Goal: Task Accomplishment & Management: Complete application form

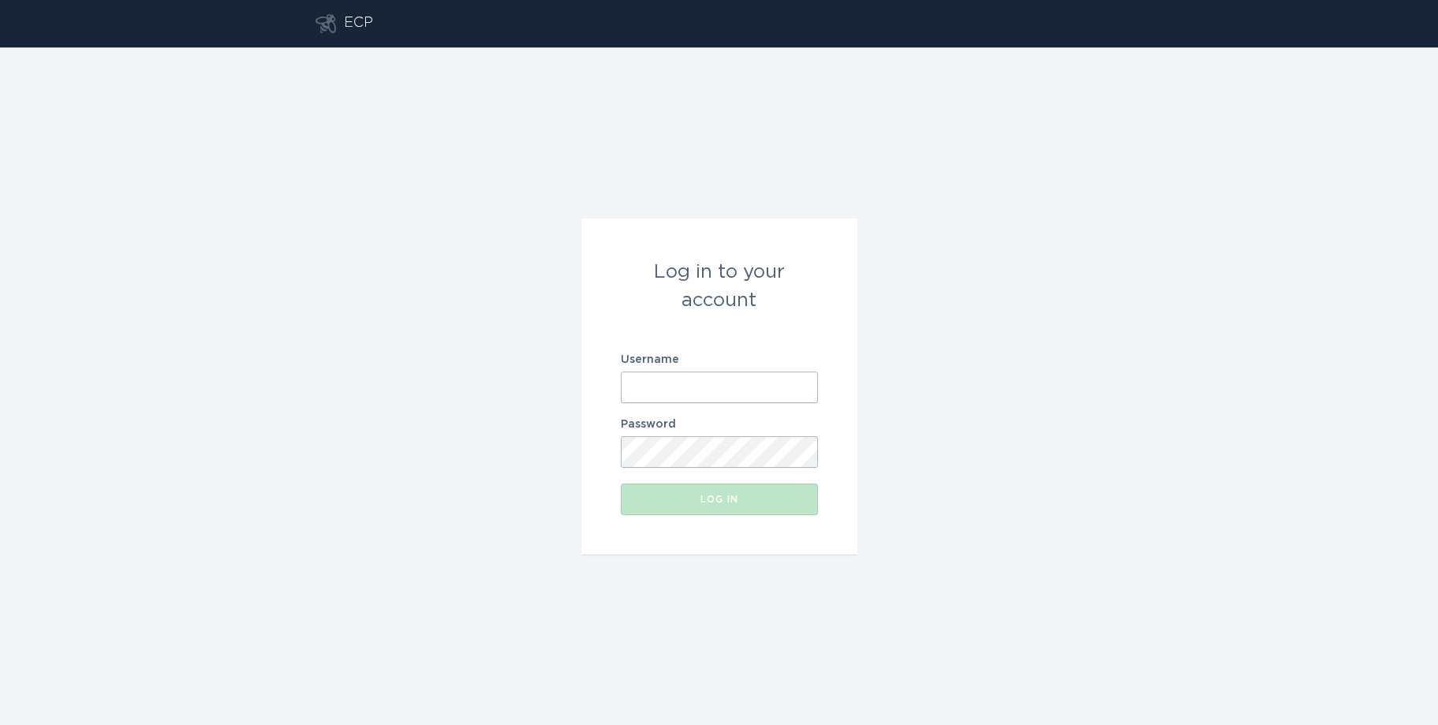
type input "[EMAIL_ADDRESS][DOMAIN_NAME]"
click at [725, 498] on div "Log in" at bounding box center [719, 499] width 181 height 9
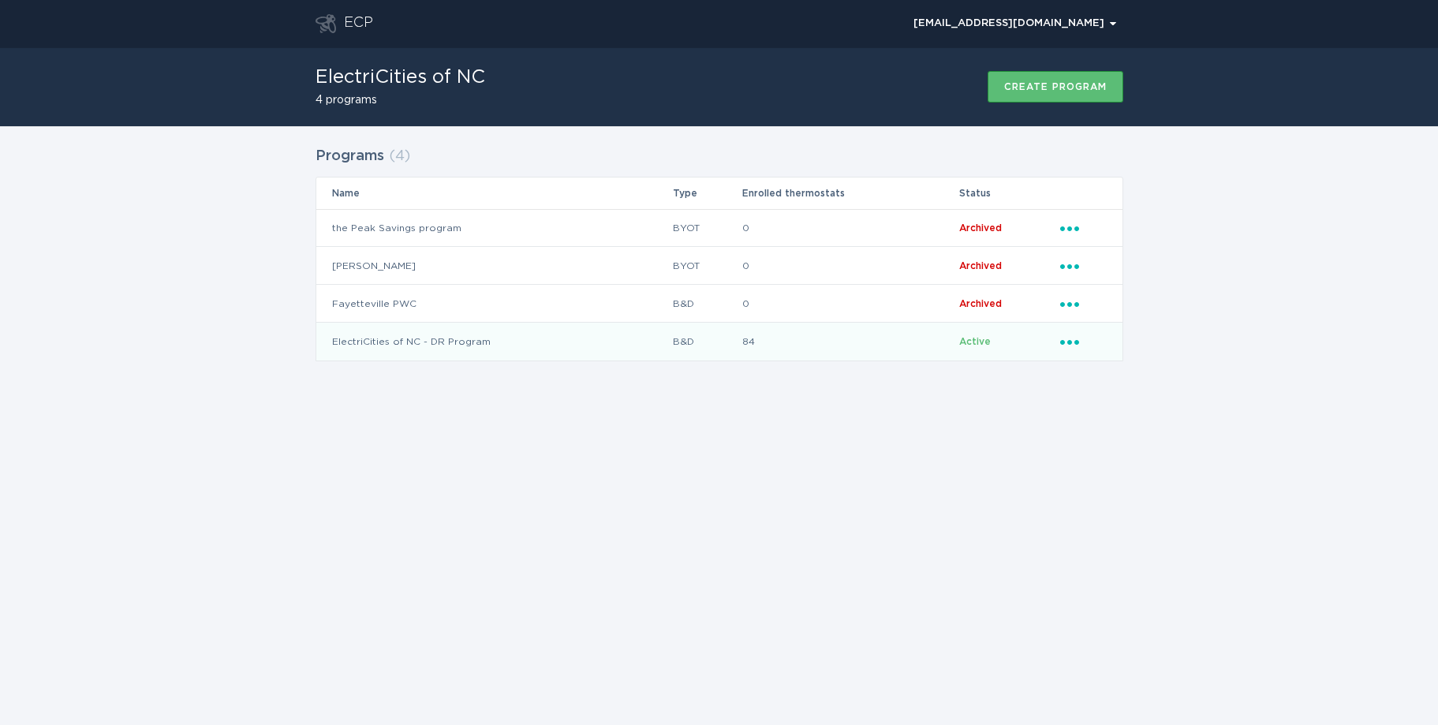
click at [437, 346] on td "ElectriCities of NC - DR Program" at bounding box center [494, 342] width 356 height 38
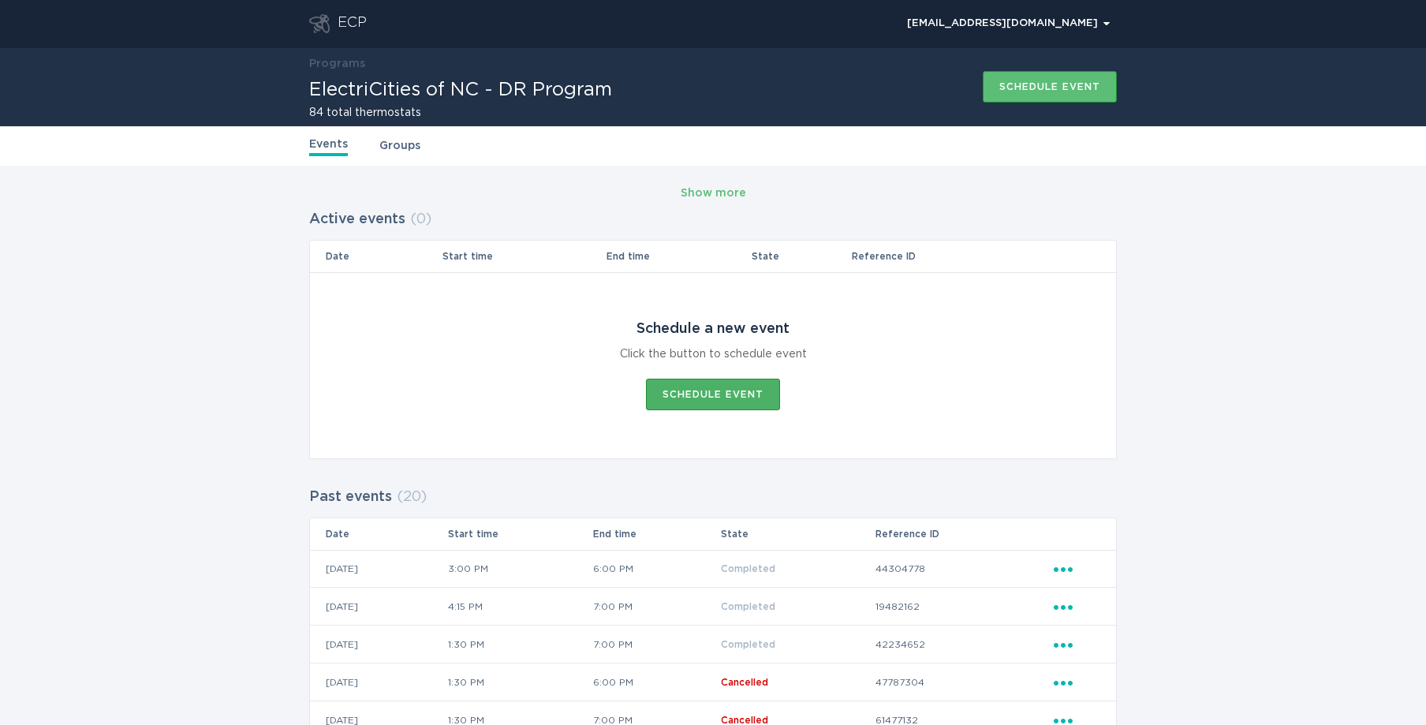
click at [712, 392] on div "Schedule event" at bounding box center [713, 394] width 101 height 9
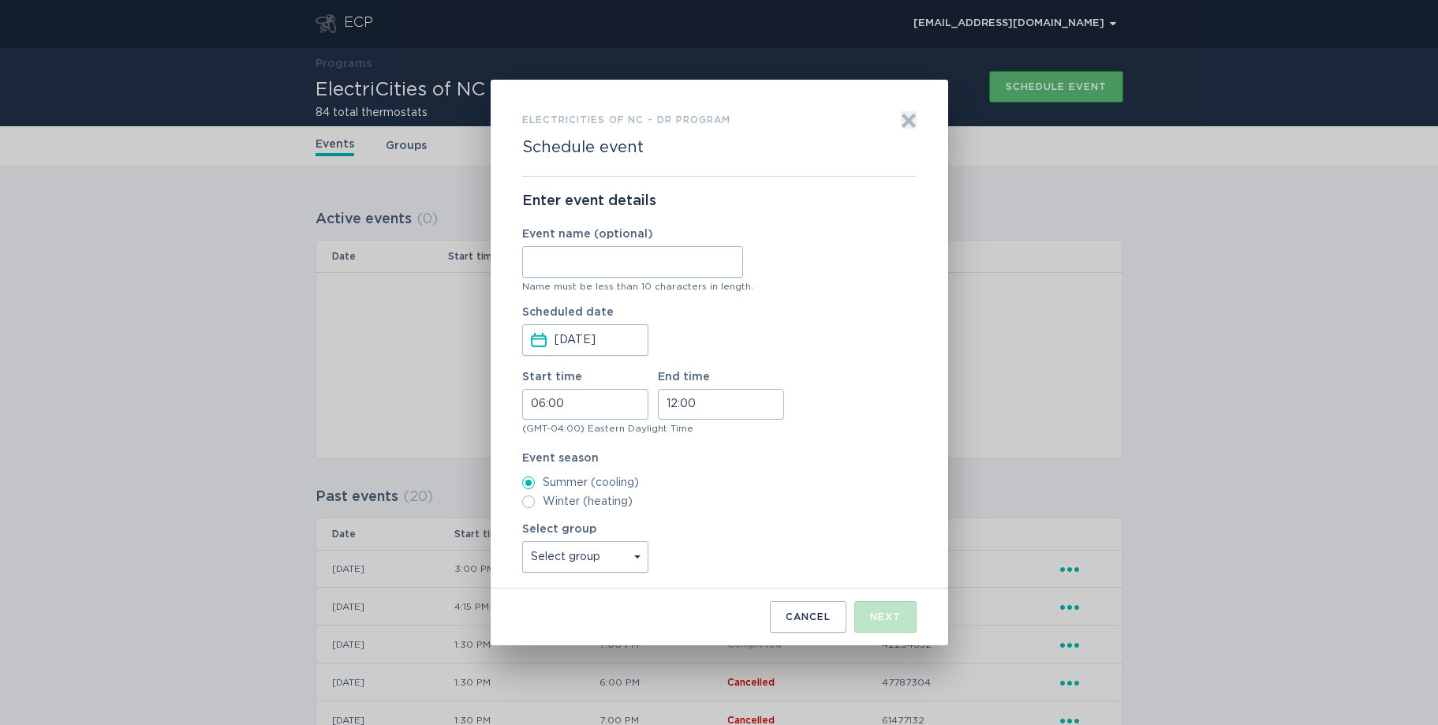
click at [619, 342] on input "[DATE]" at bounding box center [601, 340] width 92 height 30
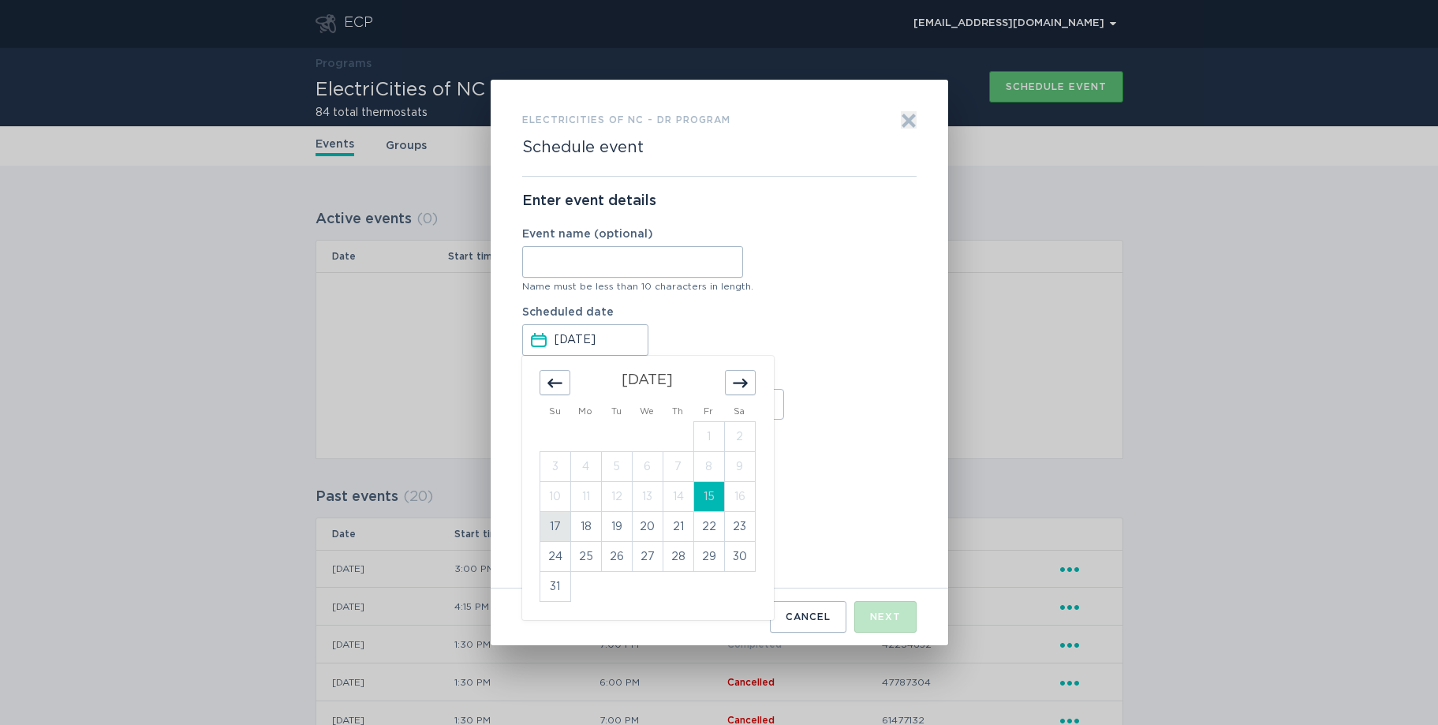
click at [549, 526] on td "17" at bounding box center [555, 527] width 31 height 30
type input "[DATE]"
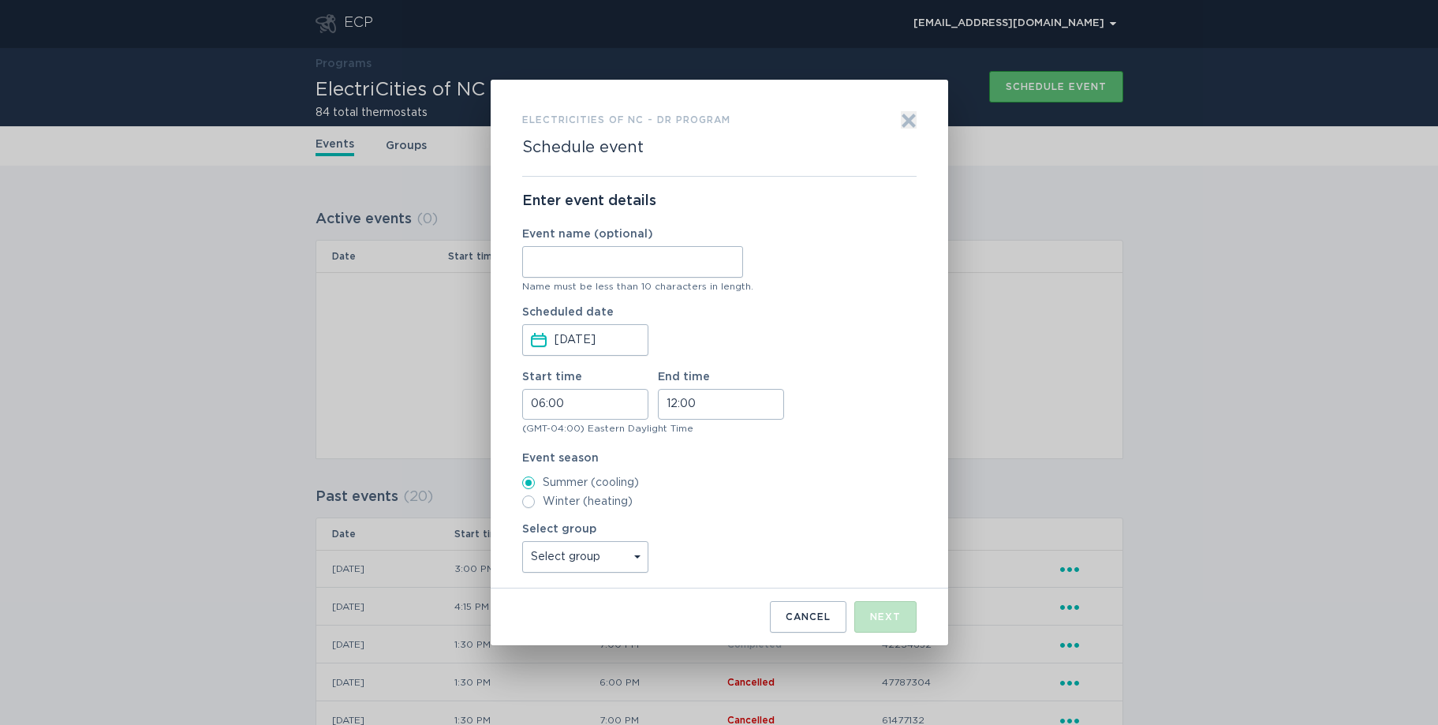
click at [533, 407] on input "06:00" at bounding box center [585, 404] width 126 height 31
click at [542, 513] on li "16" at bounding box center [544, 516] width 43 height 19
type input "16:00"
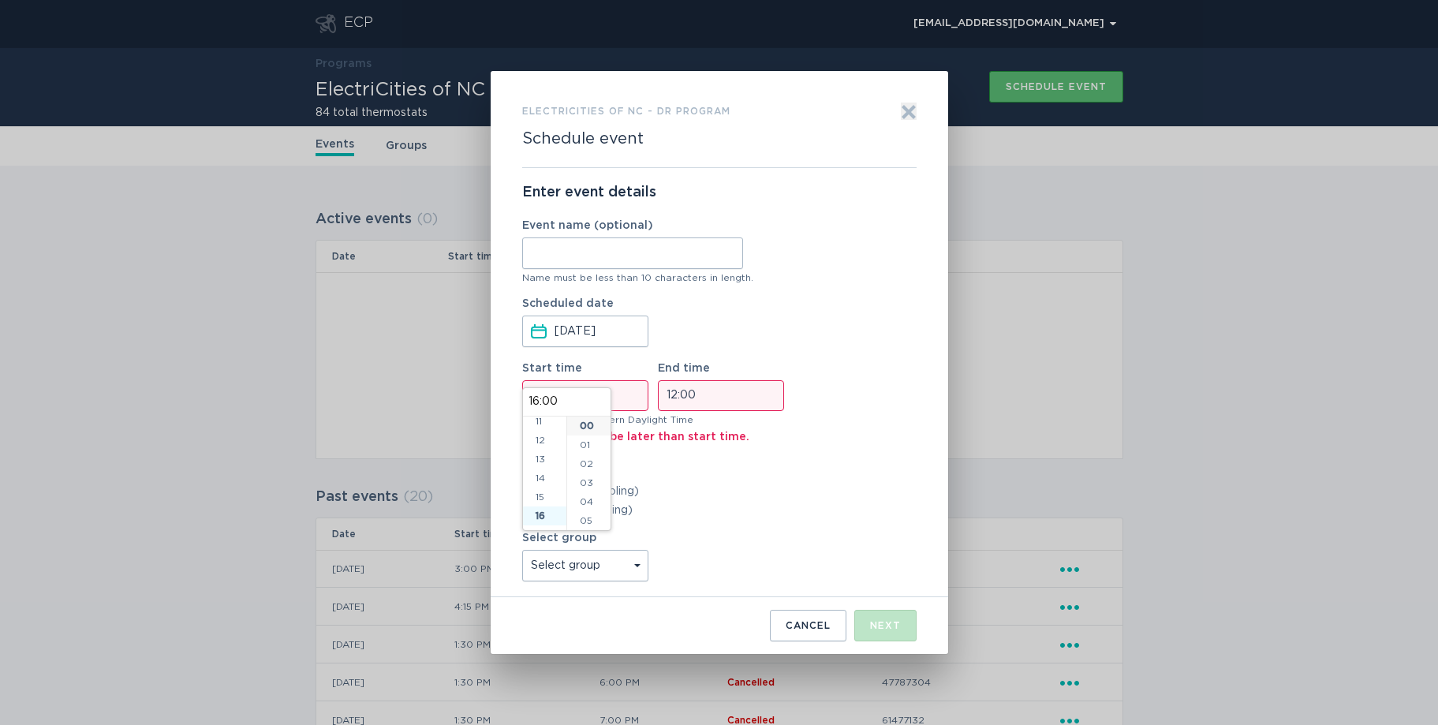
scroll to position [303, 0]
click at [691, 394] on input "12:00" at bounding box center [721, 395] width 126 height 31
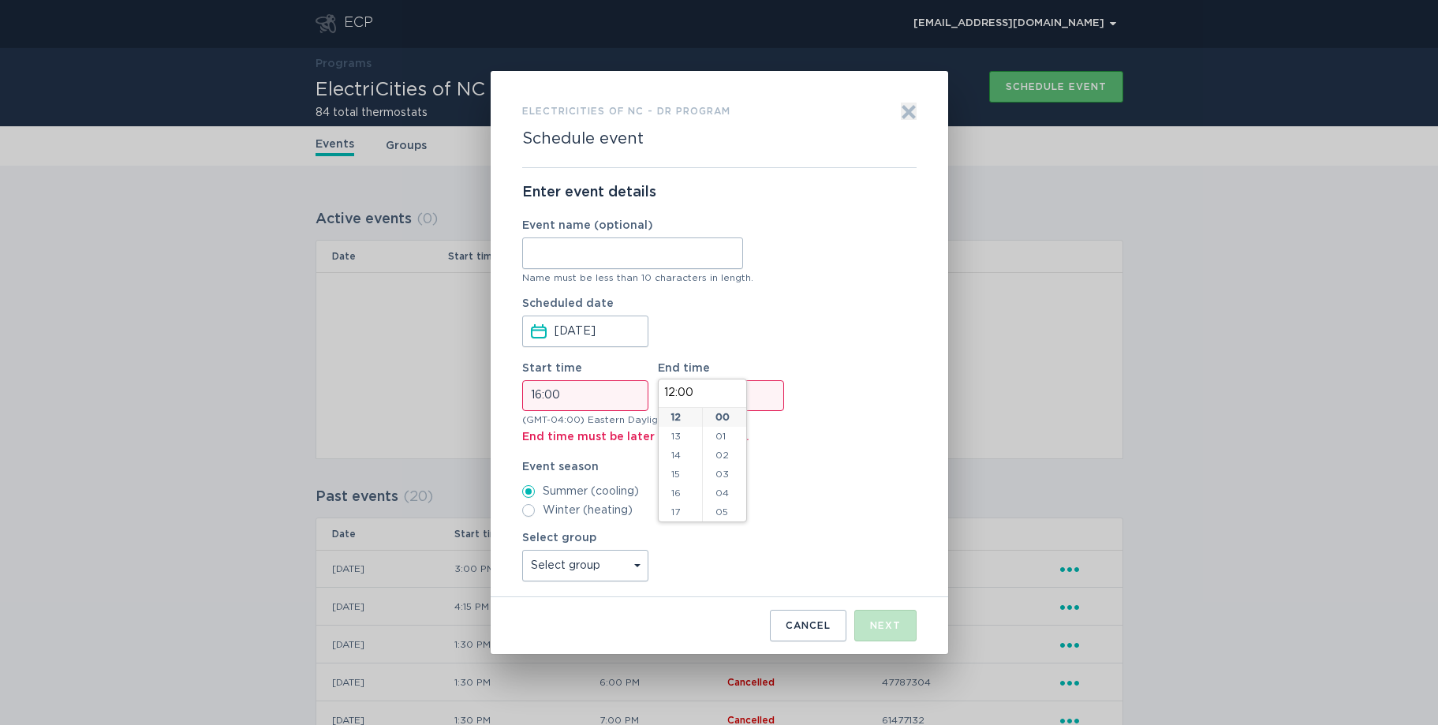
scroll to position [259, 0]
click at [683, 497] on li "18" at bounding box center [680, 499] width 43 height 19
type input "18:00"
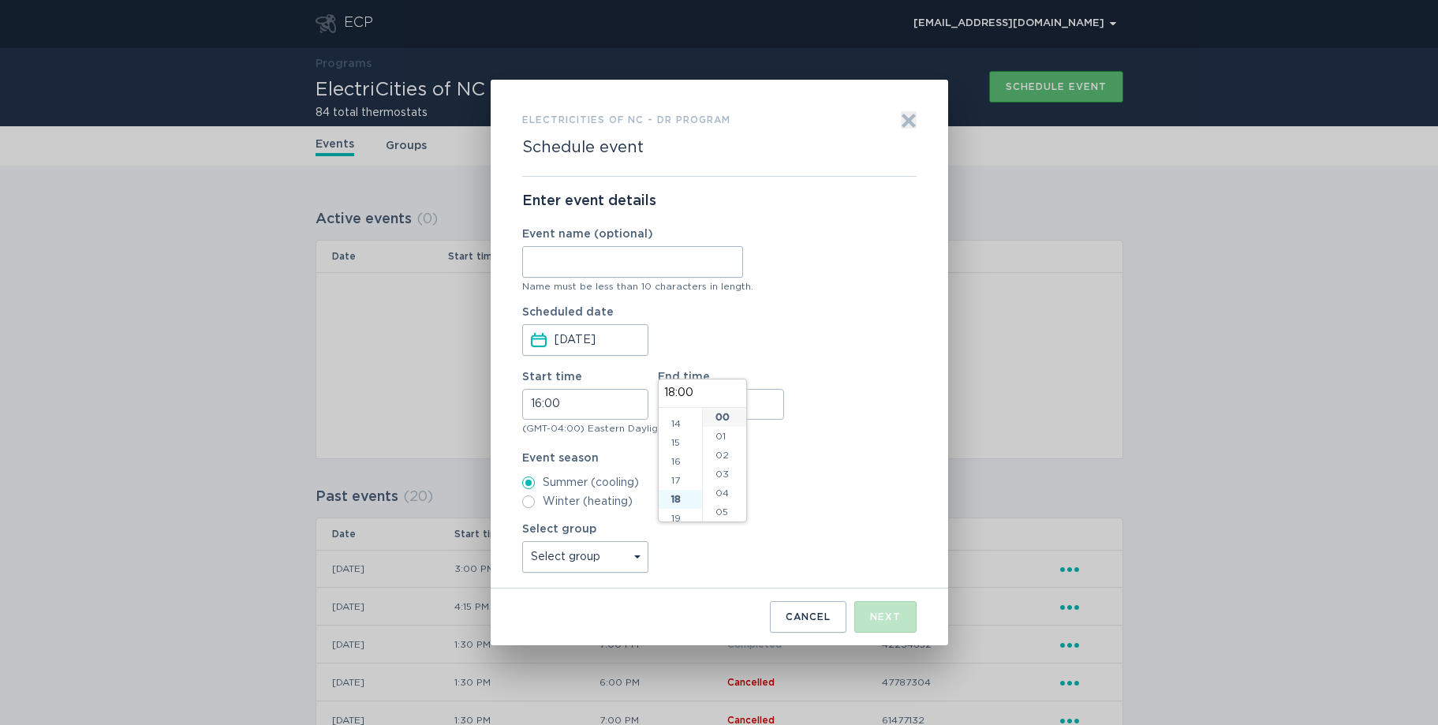
scroll to position [341, 0]
click at [817, 546] on div "Select group Select group Tarboro [GEOGRAPHIC_DATA] [GEOGRAPHIC_DATA] [GEOGRAPH…" at bounding box center [719, 548] width 394 height 49
click at [636, 555] on select "Select group [GEOGRAPHIC_DATA] [GEOGRAPHIC_DATA] [GEOGRAPHIC_DATA] [GEOGRAPHIC_…" at bounding box center [585, 557] width 126 height 32
select select "3d4c1376336f48678d79bb793ec6c5f7"
click at [522, 541] on select "Select group [GEOGRAPHIC_DATA] [GEOGRAPHIC_DATA] [GEOGRAPHIC_DATA] [GEOGRAPHIC_…" at bounding box center [585, 557] width 126 height 32
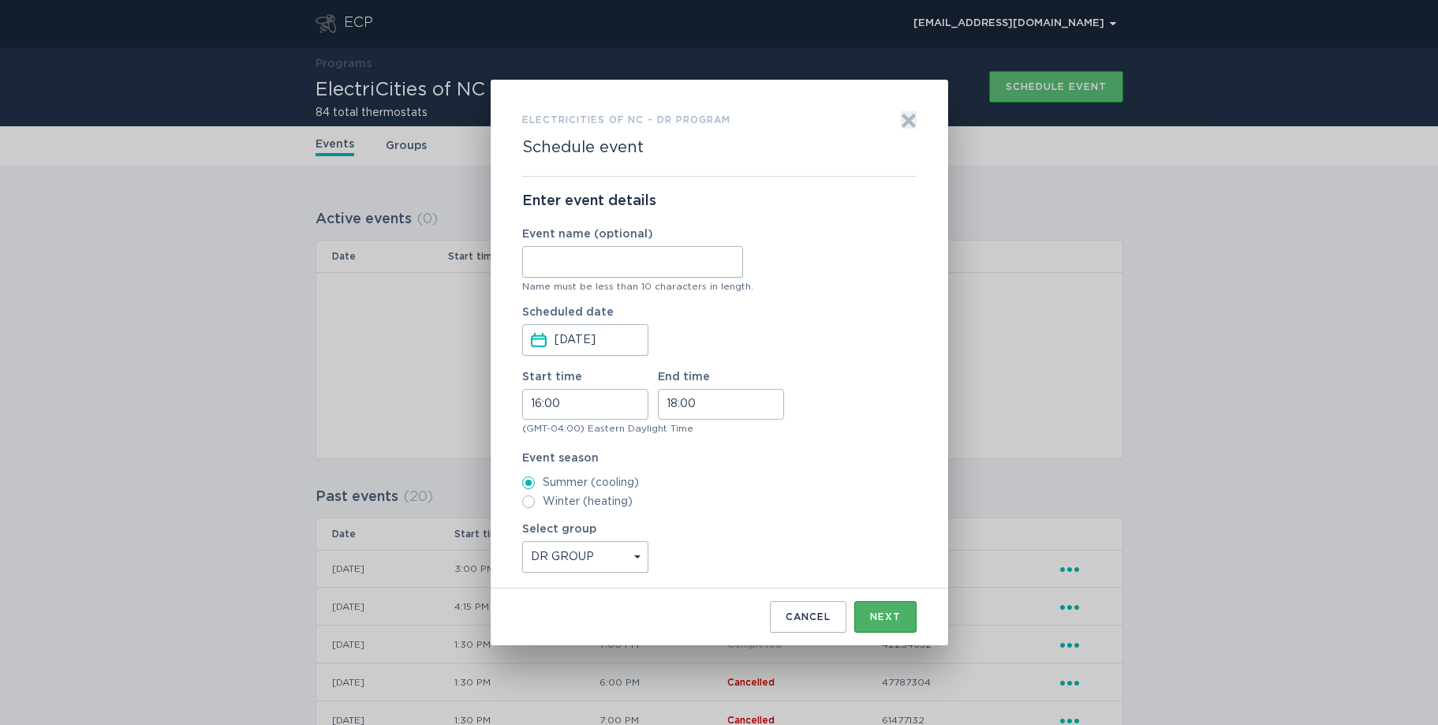
click at [873, 612] on div "Next" at bounding box center [885, 616] width 31 height 9
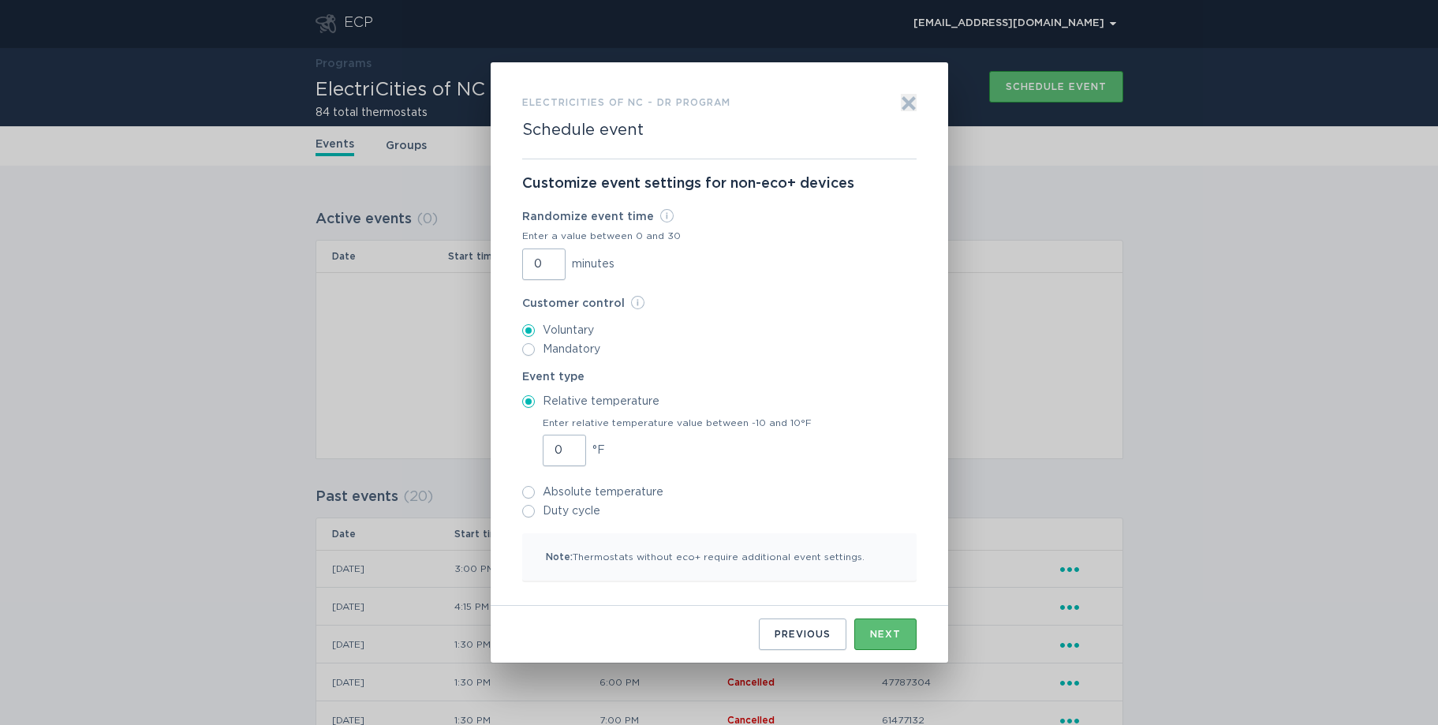
click at [527, 511] on input "Duty cycle" at bounding box center [528, 511] width 13 height 13
radio input "true"
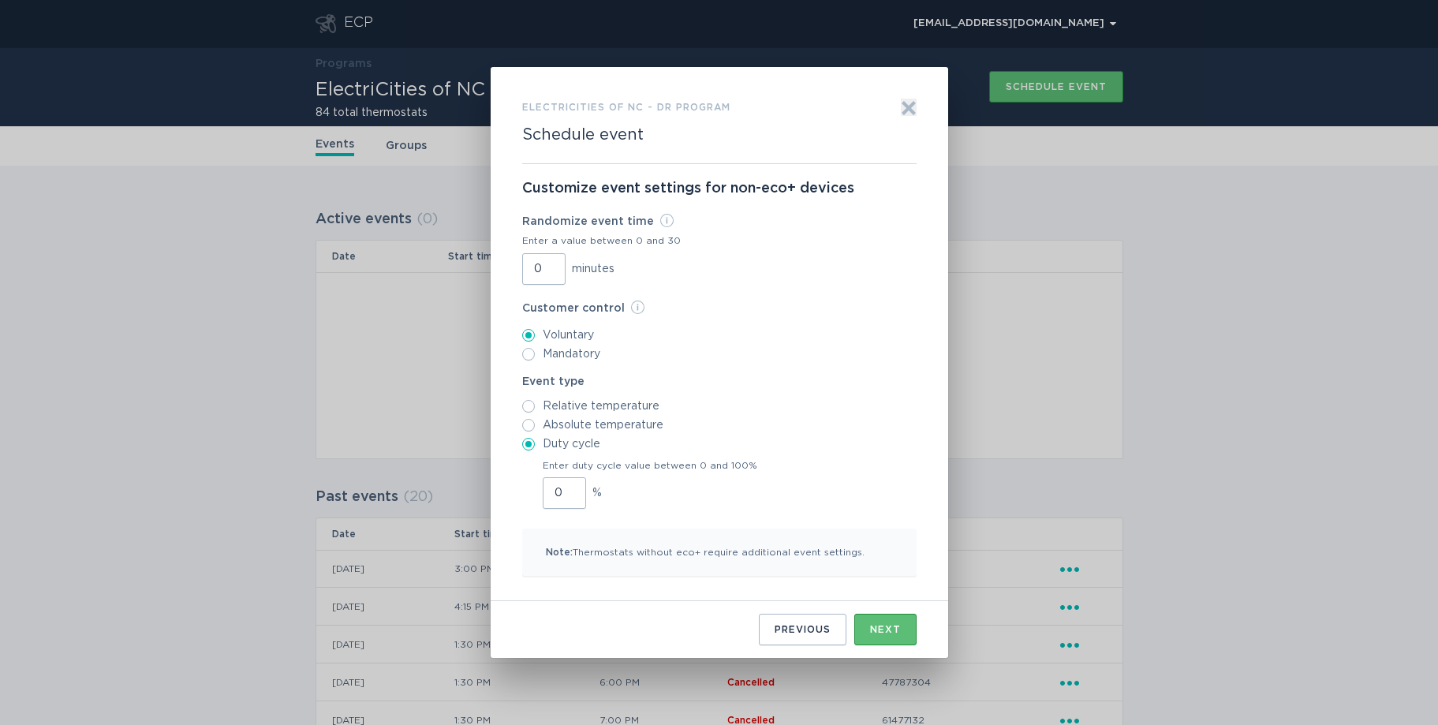
click at [559, 496] on input "0" at bounding box center [564, 493] width 43 height 32
type input "033"
click at [880, 634] on div "Next" at bounding box center [885, 629] width 31 height 9
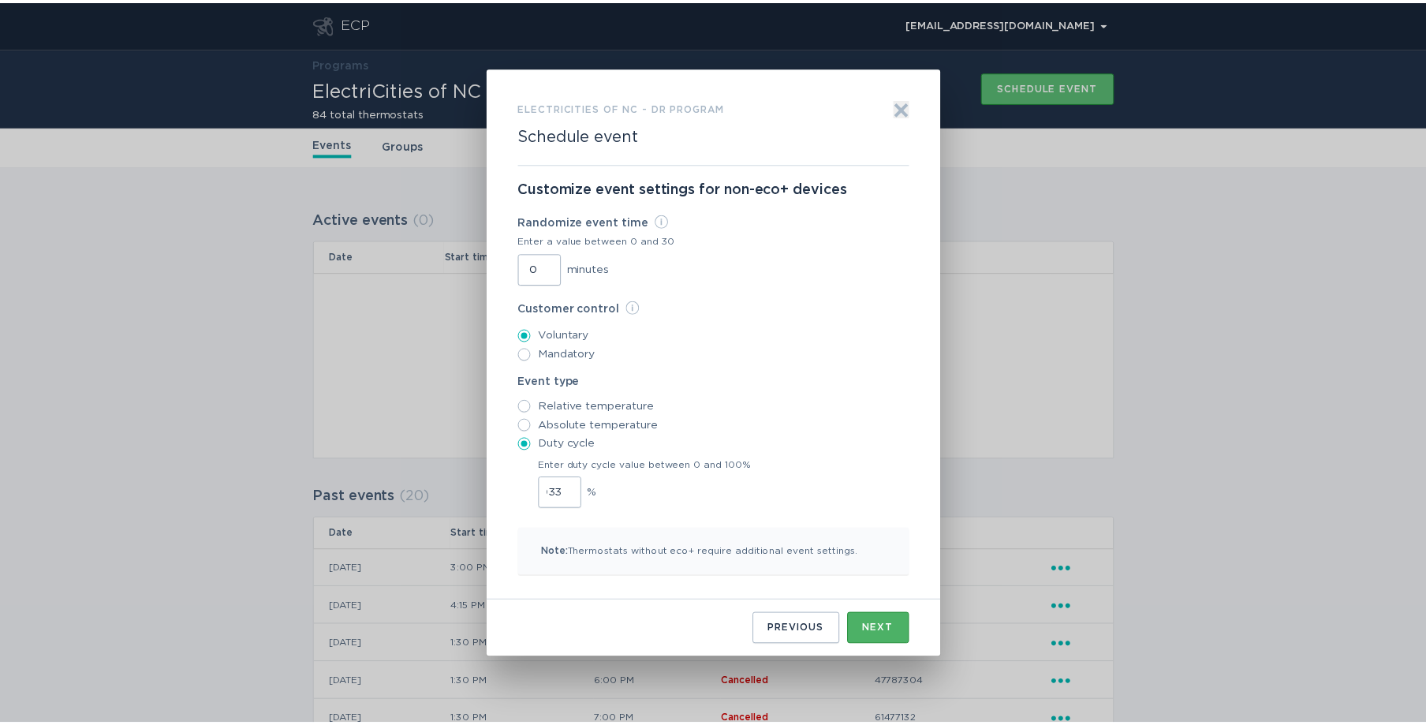
scroll to position [0, 0]
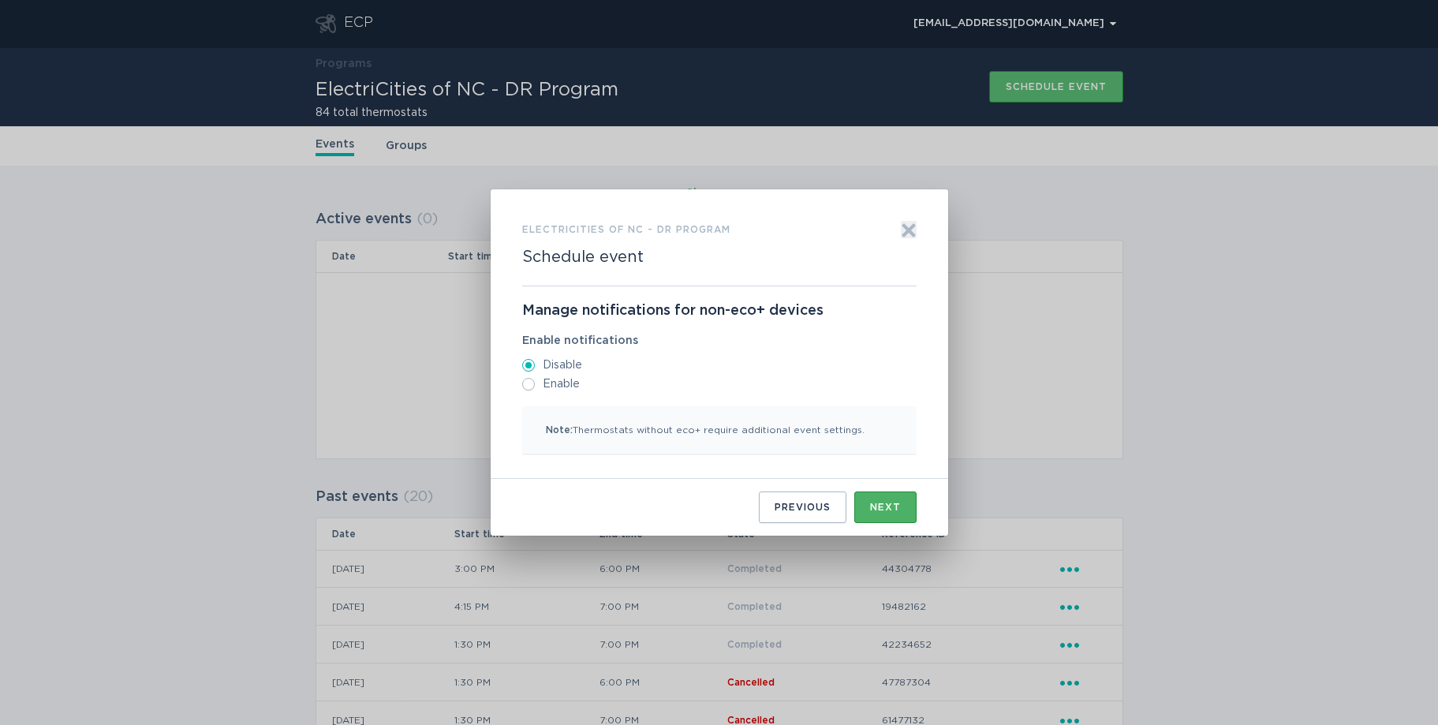
click at [898, 511] on div "Next" at bounding box center [885, 507] width 31 height 9
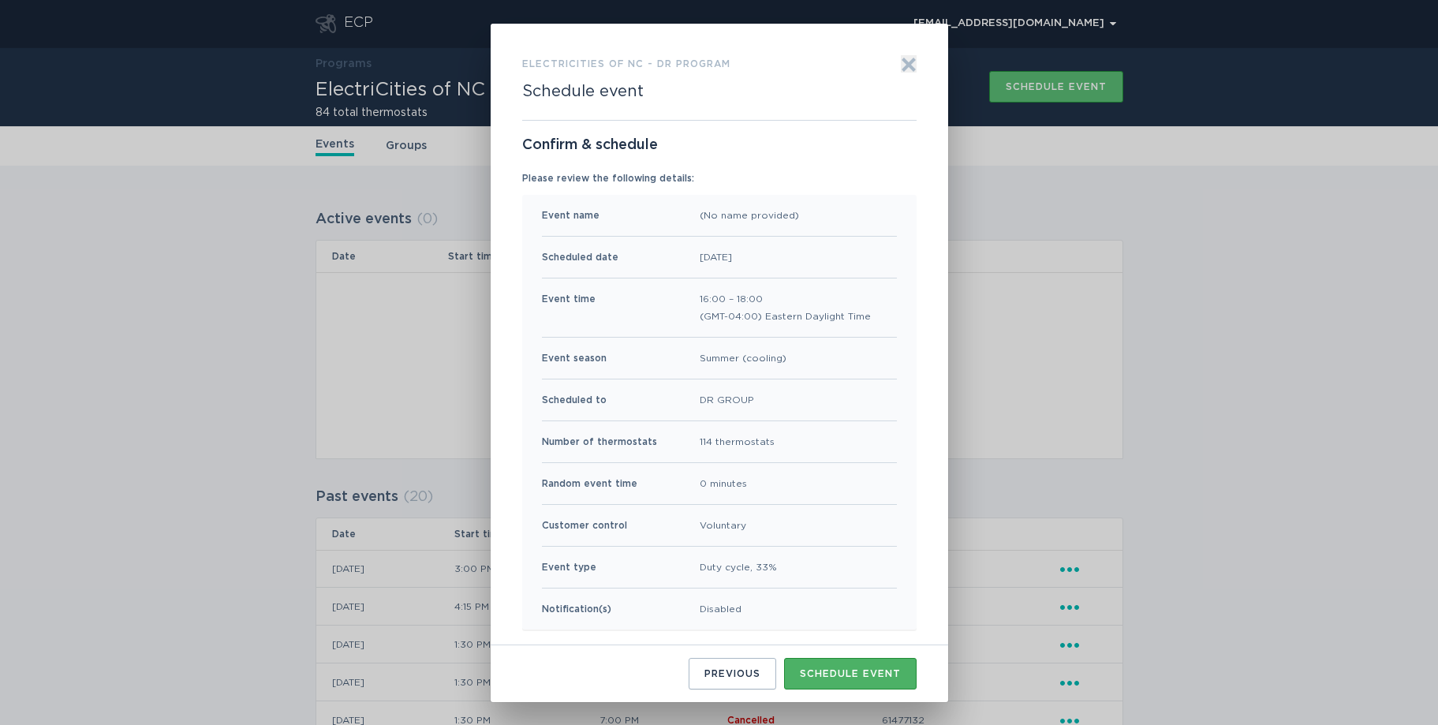
click at [845, 671] on div "Schedule event" at bounding box center [850, 673] width 101 height 9
